Goal: Transaction & Acquisition: Purchase product/service

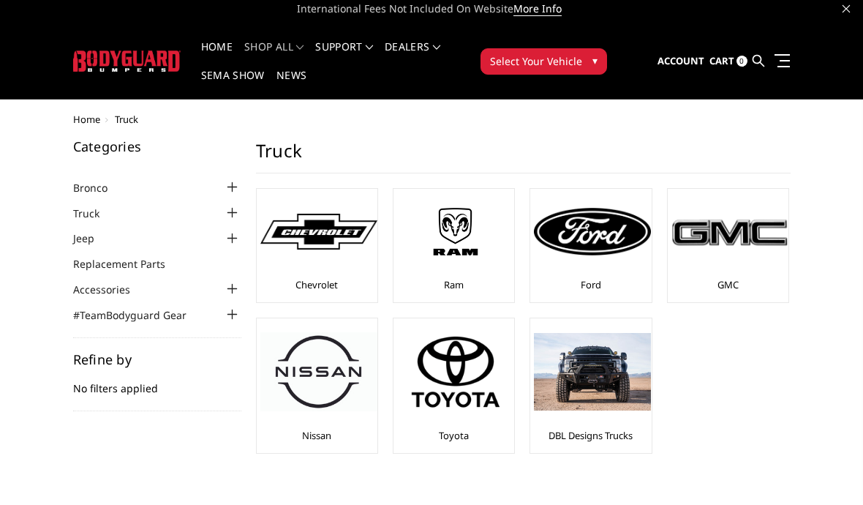
scroll to position [6, 0]
click at [448, 254] on img at bounding box center [455, 231] width 117 height 66
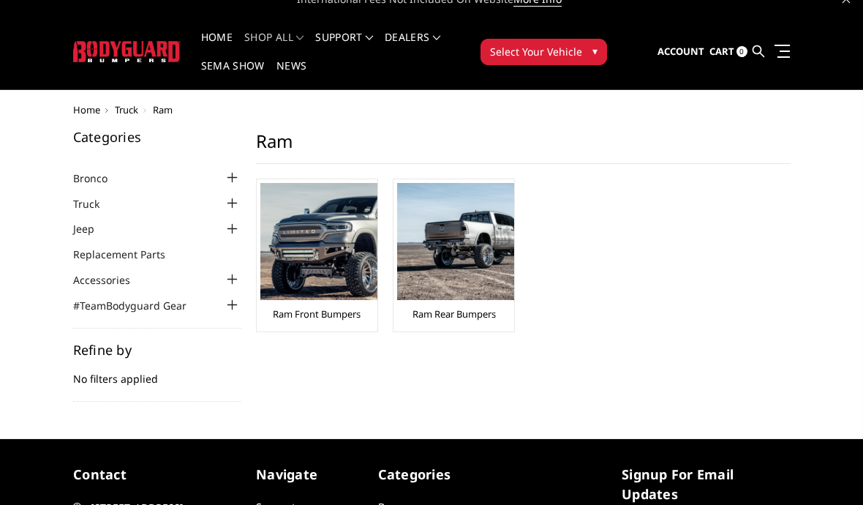
scroll to position [18, 0]
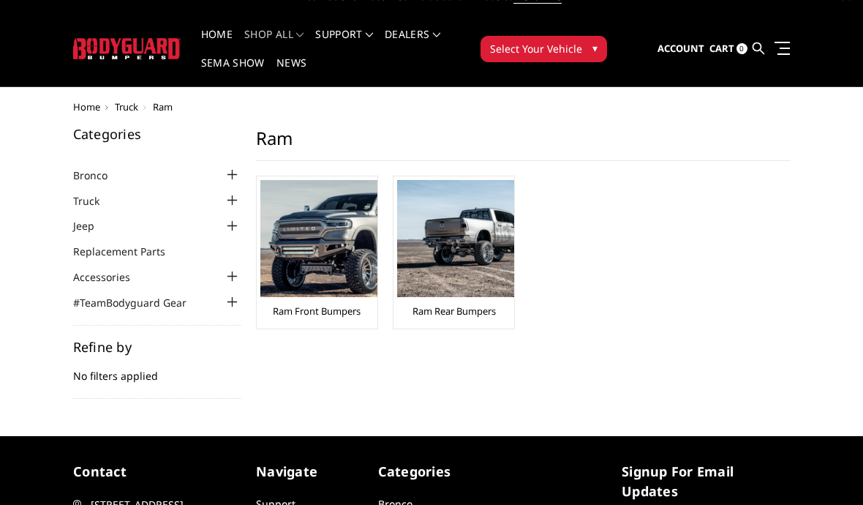
click at [458, 314] on link "Ram Rear Bumpers" at bounding box center [453, 310] width 83 height 13
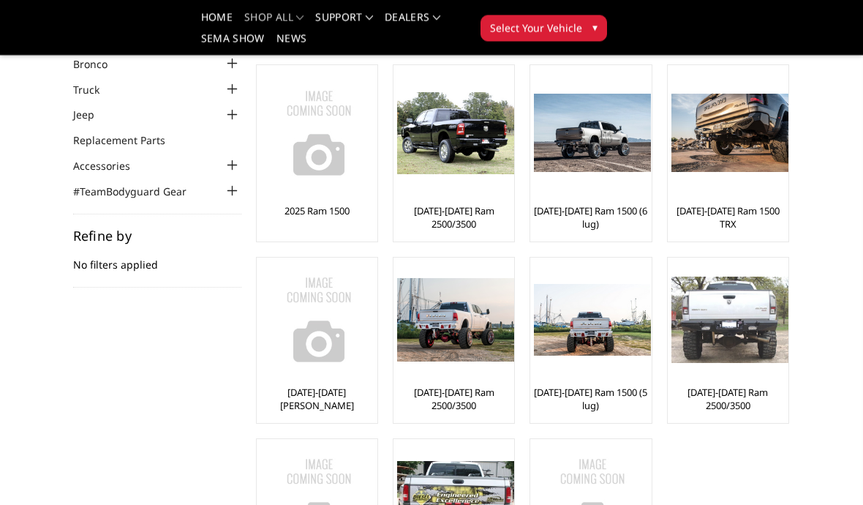
scroll to position [86, 0]
click at [460, 211] on link "[DATE]-[DATE] Ram 2500/3500" at bounding box center [453, 217] width 113 height 26
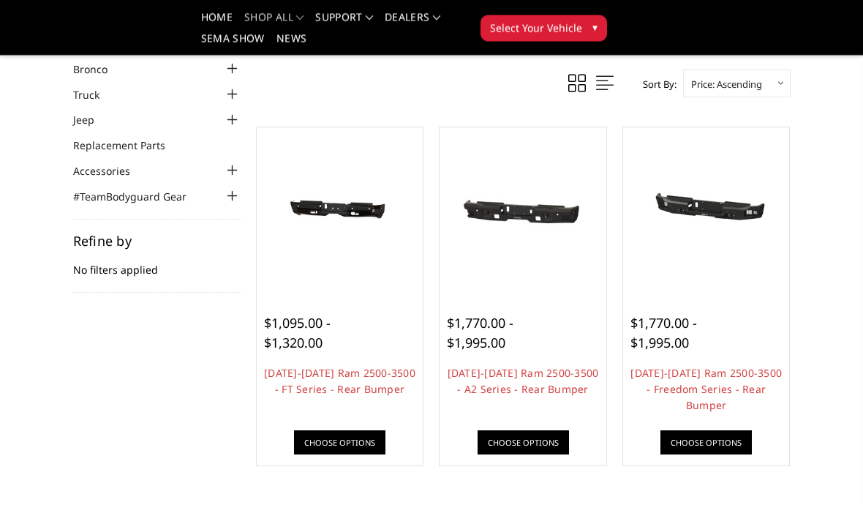
scroll to position [81, 0]
click at [371, 263] on div at bounding box center [339, 210] width 159 height 159
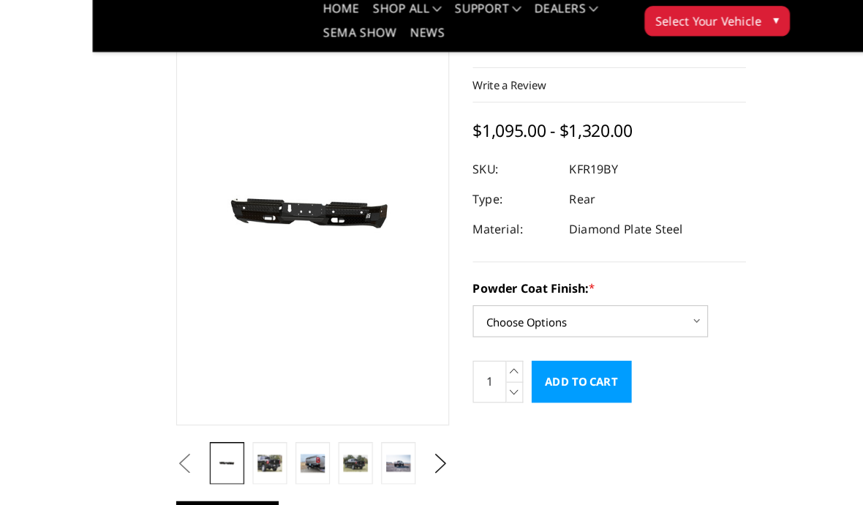
scroll to position [91, 0]
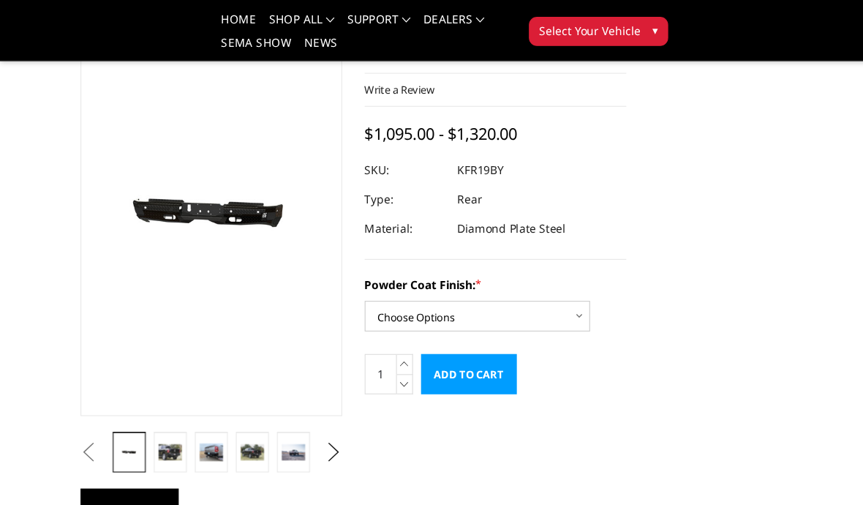
click at [198, 414] on img at bounding box center [191, 410] width 21 height 16
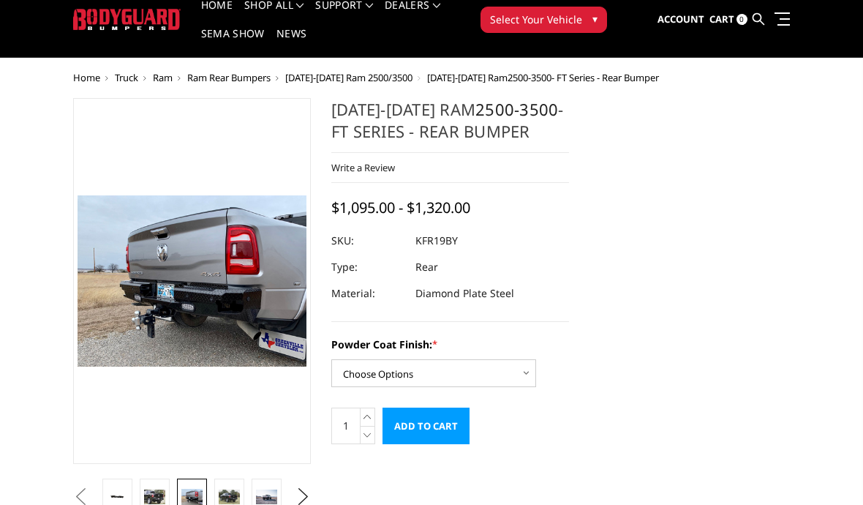
scroll to position [0, 0]
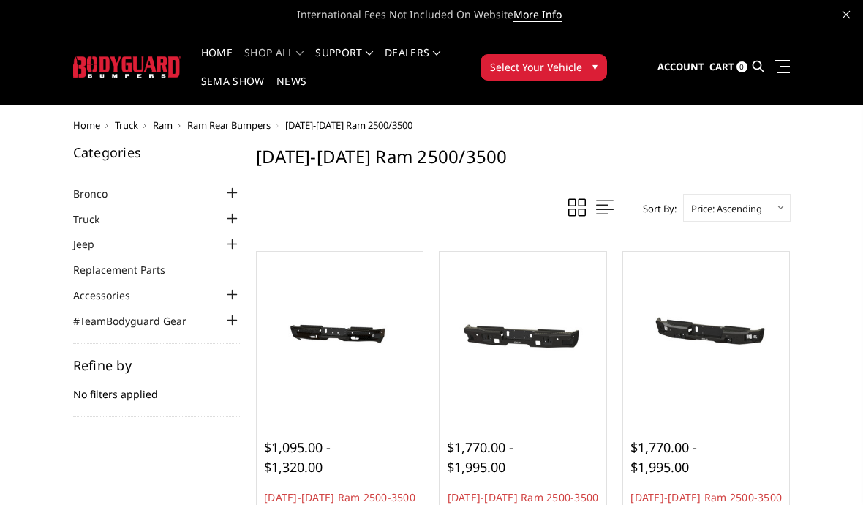
scroll to position [145, 0]
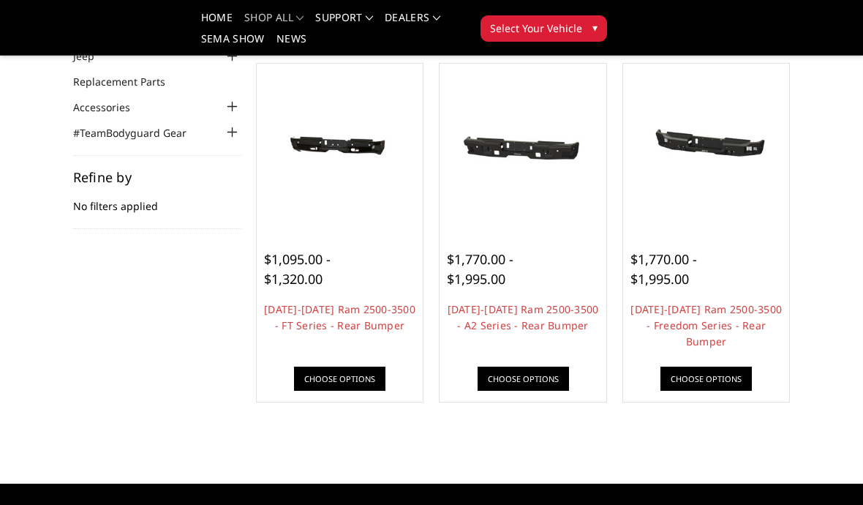
click at [537, 200] on div at bounding box center [522, 146] width 159 height 159
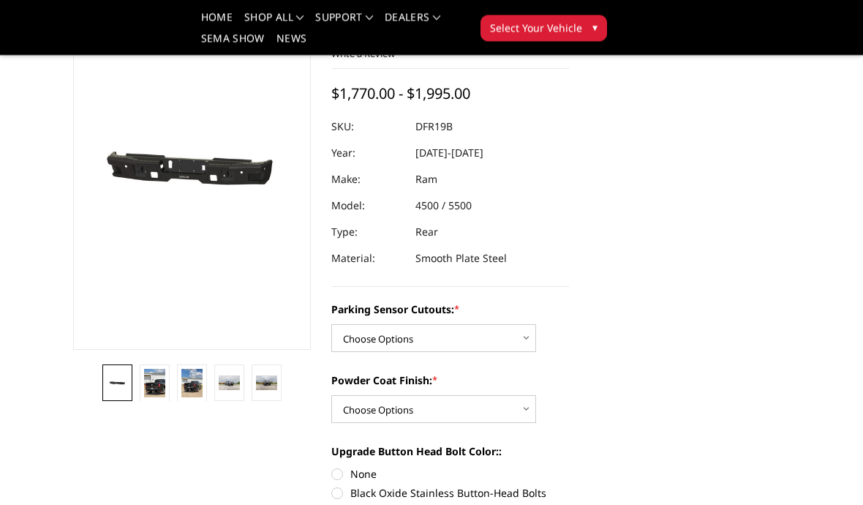
scroll to position [117, 0]
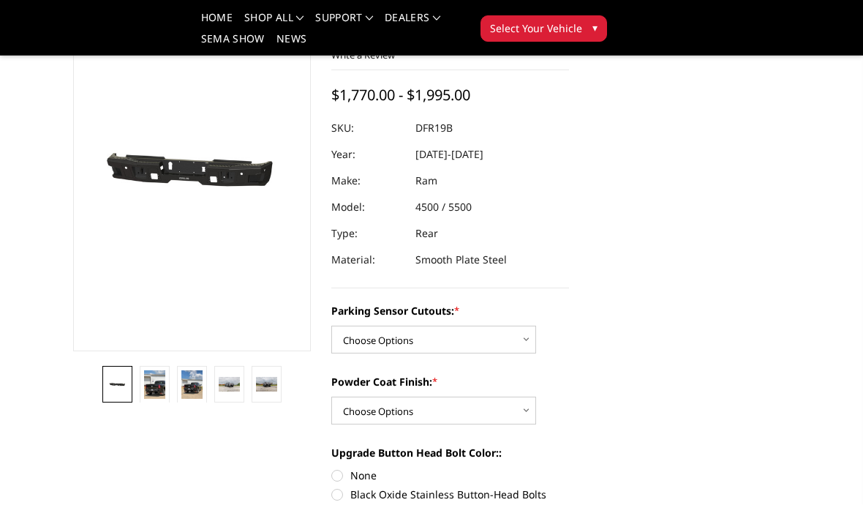
click at [154, 389] on img at bounding box center [154, 384] width 21 height 29
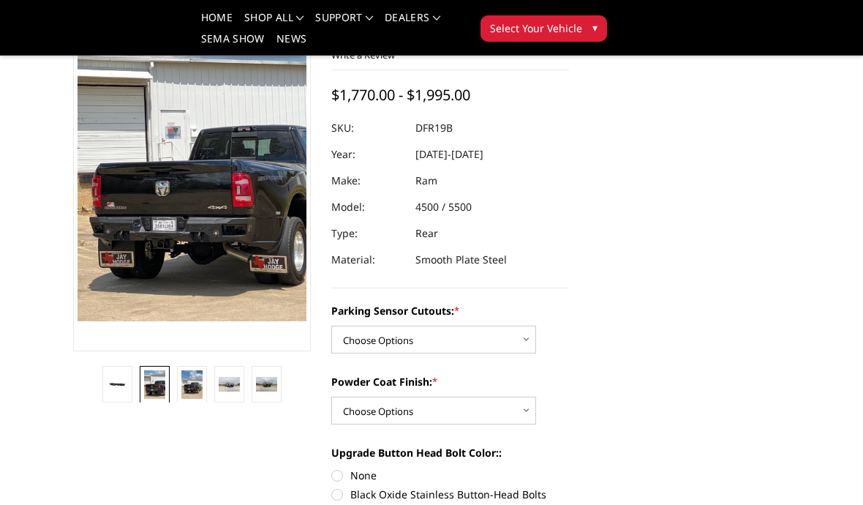
scroll to position [140, 0]
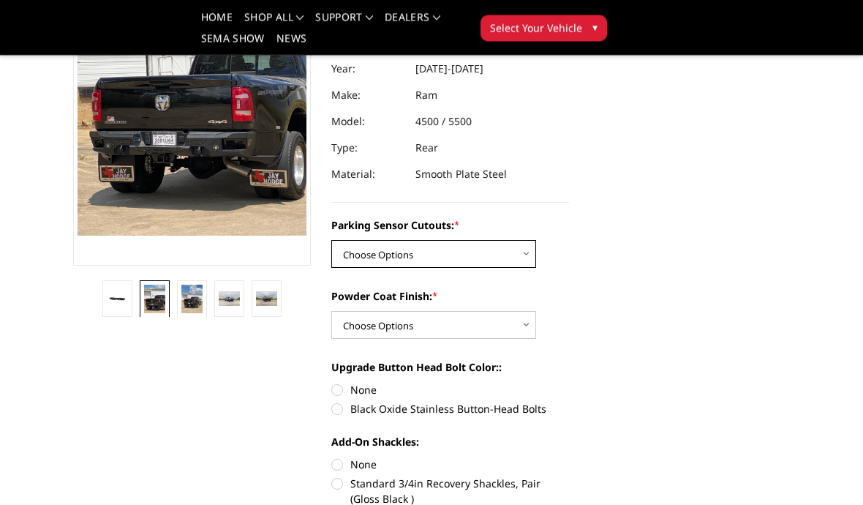
click at [527, 251] on select "Choose Options No - Without Parking Sensor Cutouts Yes - With Parking Sensor Cu…" at bounding box center [433, 255] width 205 height 28
select select "2165"
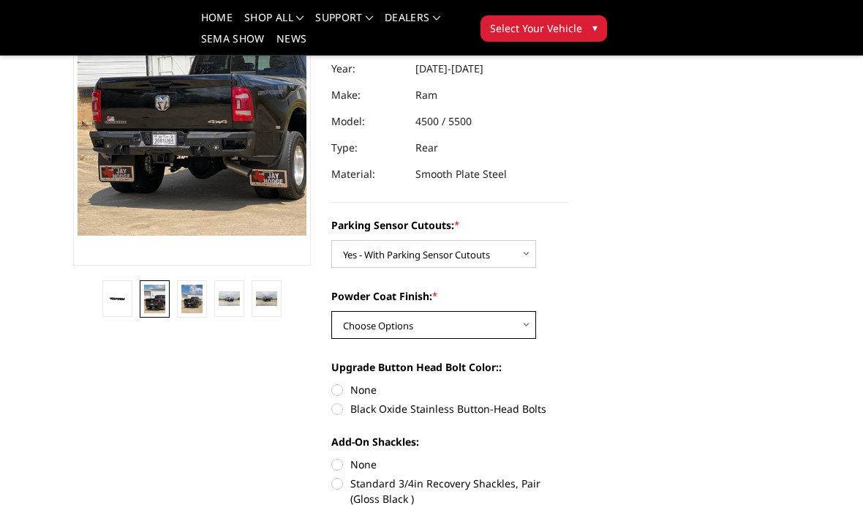
click at [524, 324] on select "Choose Options Bare Metal Textured Black Powder Coat" at bounding box center [433, 325] width 205 height 28
select select "2167"
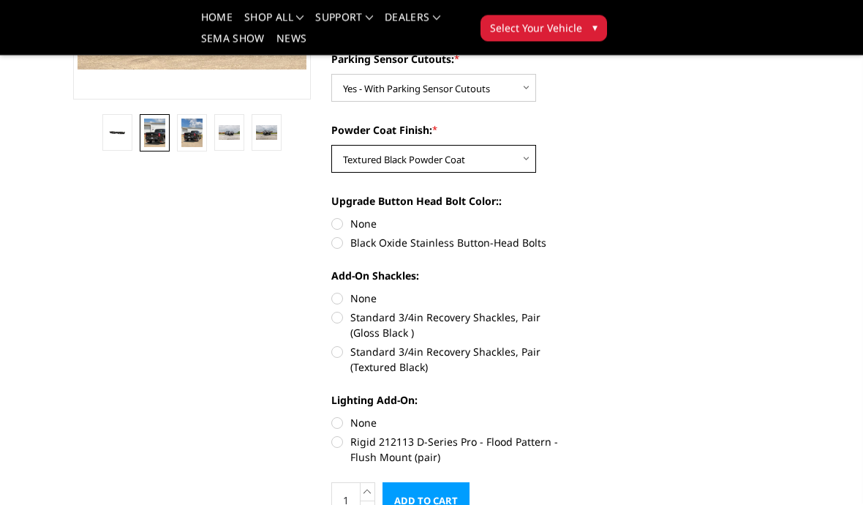
scroll to position [374, 0]
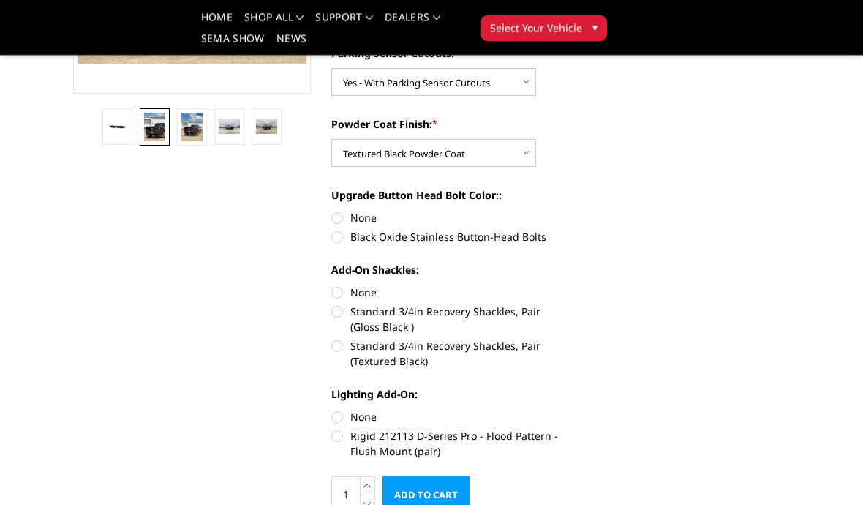
click at [341, 348] on label "Standard 3/4in Recovery Shackles, Pair (Textured Black)" at bounding box center [450, 354] width 238 height 31
click at [569, 305] on input "Standard 3/4in Recovery Shackles, Pair (Textured Black)" at bounding box center [569, 304] width 1 height 1
radio input "true"
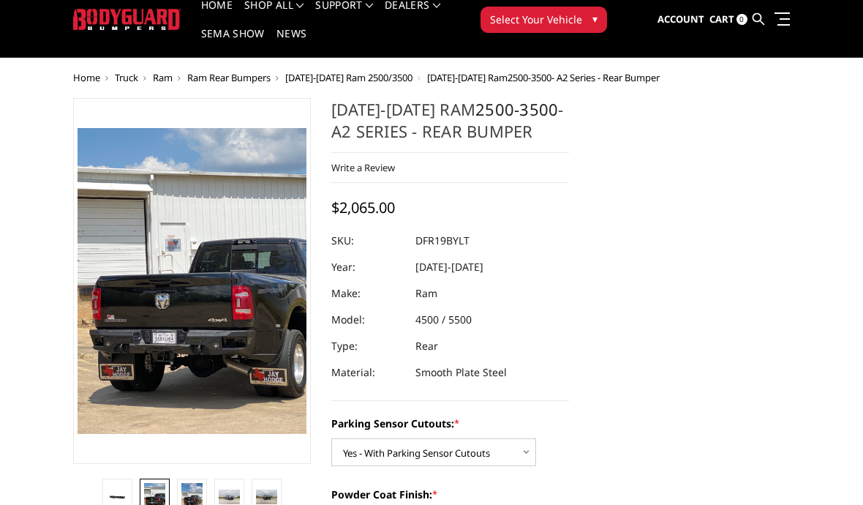
scroll to position [0, 0]
